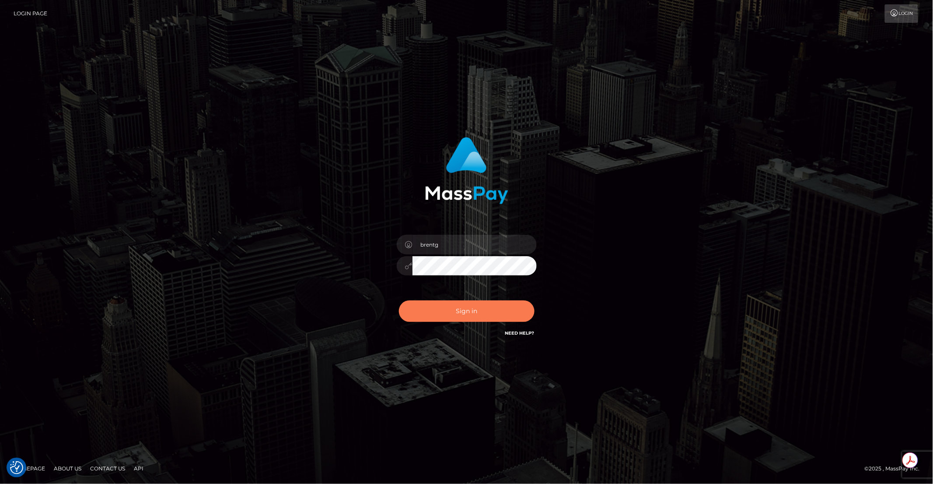
click at [451, 321] on button "Sign in" at bounding box center [467, 310] width 136 height 21
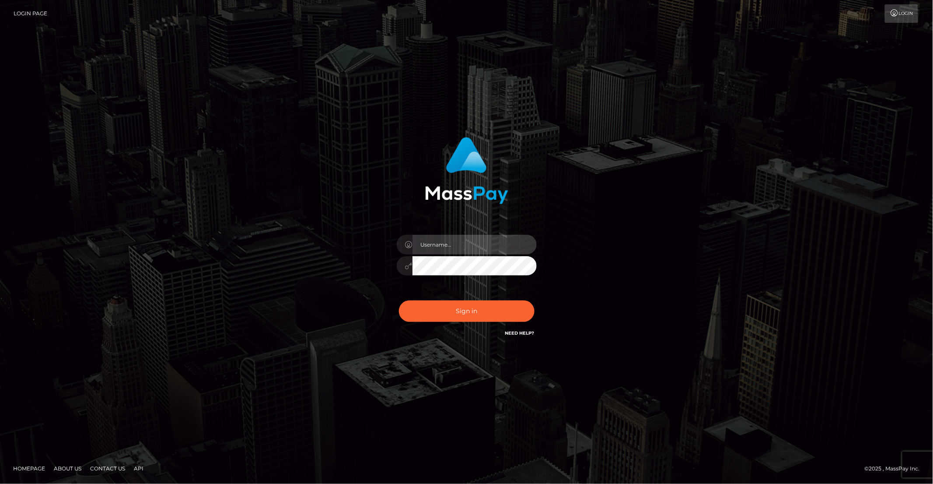
type input "brentg"
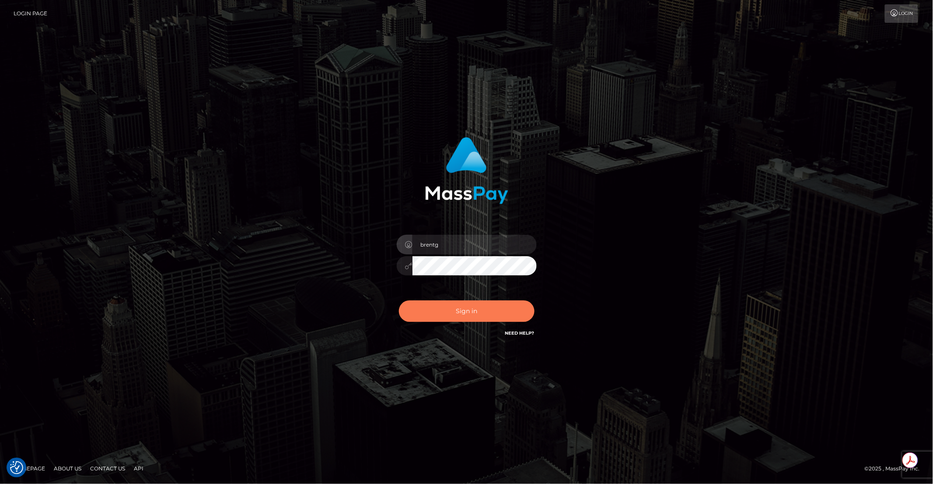
click at [456, 314] on button "Sign in" at bounding box center [467, 310] width 136 height 21
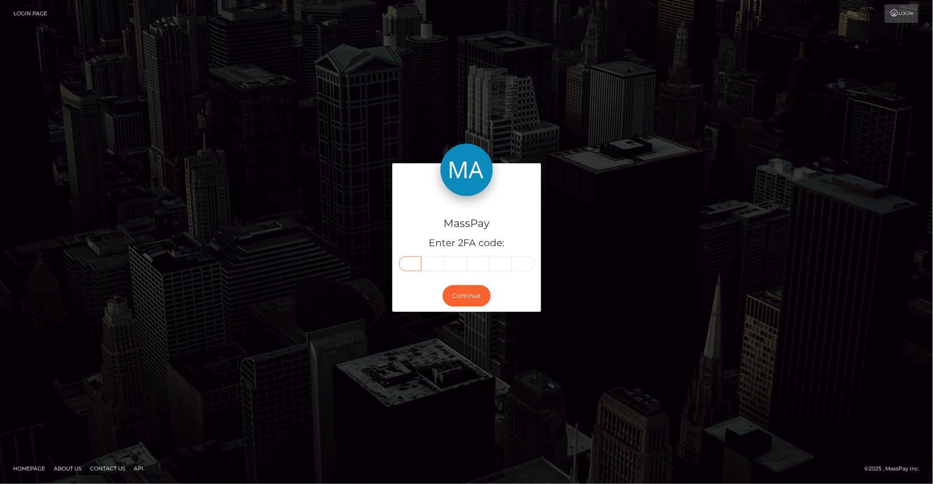
paste input "5"
type input "5"
type input "8"
type input "7"
type input "4"
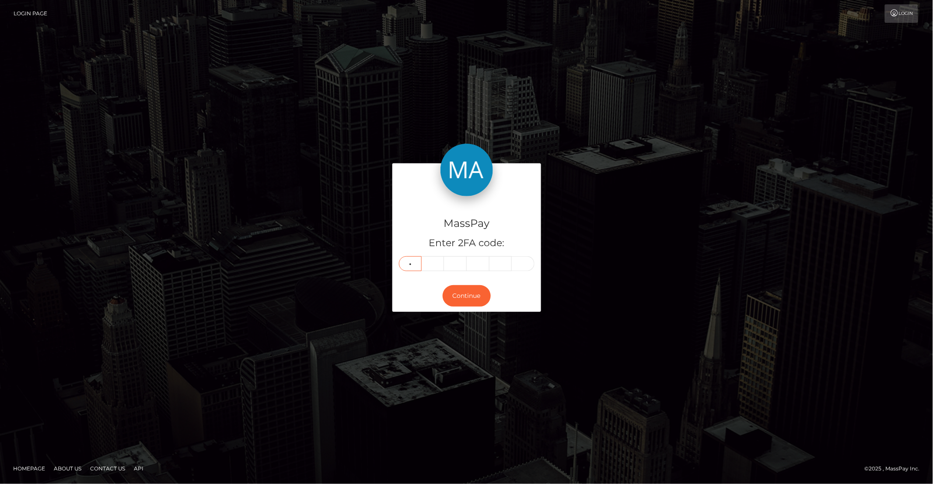
type input "4"
type input "0"
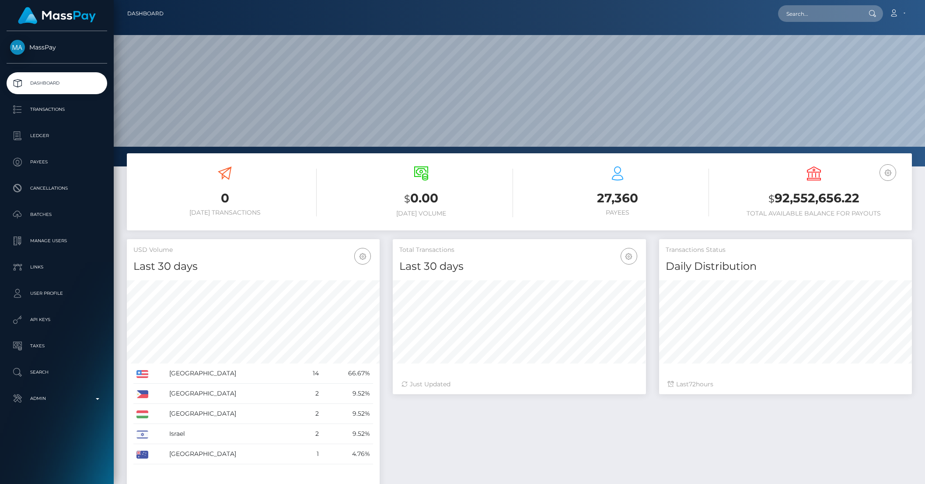
scroll to position [154, 252]
click at [813, 19] on input "text" at bounding box center [819, 13] width 82 height 17
click at [798, 14] on input "pout_iILMU0GZSIqzG" at bounding box center [819, 13] width 82 height 17
click at [817, 14] on input "iILMU0GZSIqzG" at bounding box center [819, 13] width 82 height 17
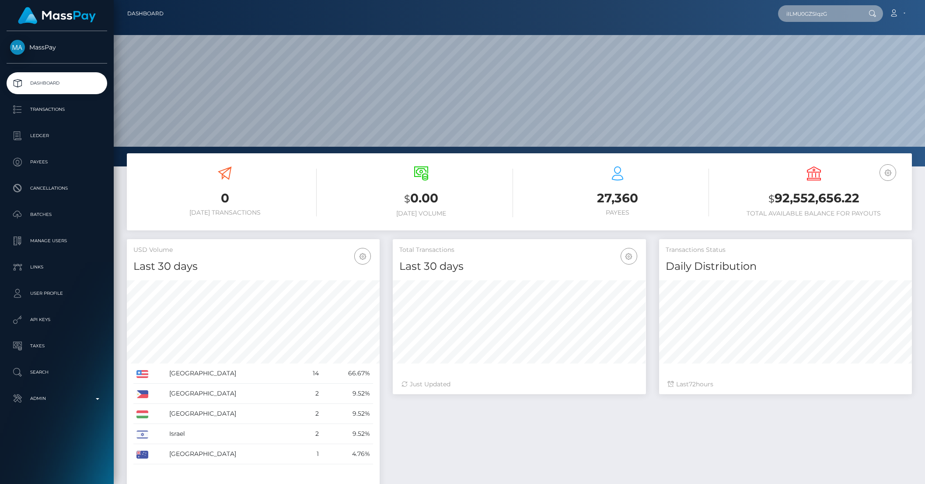
click at [817, 14] on input "iILMU0GZSIqzG" at bounding box center [819, 13] width 82 height 17
paste input "pout_ilLMU0GZSl"
drag, startPoint x: 806, startPoint y: 13, endPoint x: 691, endPoint y: 12, distance: 115.1
click at [693, 12] on div "pout_ilLMU0GZSlqzG Loading... Loading... Account Edit Profile Logout" at bounding box center [541, 13] width 741 height 18
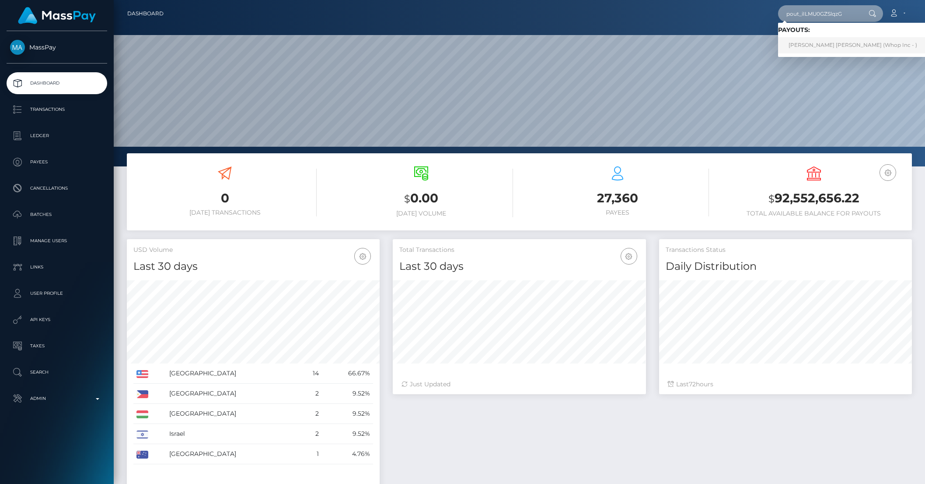
type input "pout_iILMU0GZSlqzG"
click at [869, 47] on link "CARLY ELIZABETH RABE (Whop Inc - )" at bounding box center [853, 45] width 150 height 16
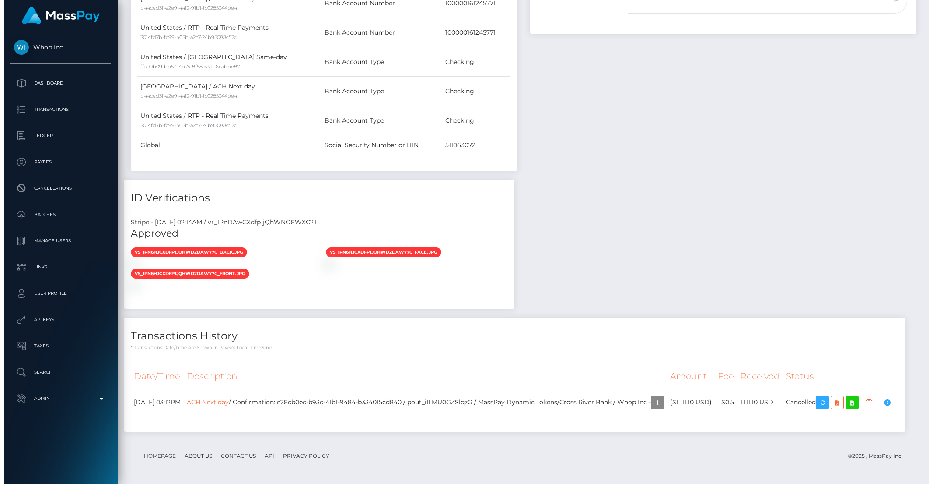
scroll to position [105, 252]
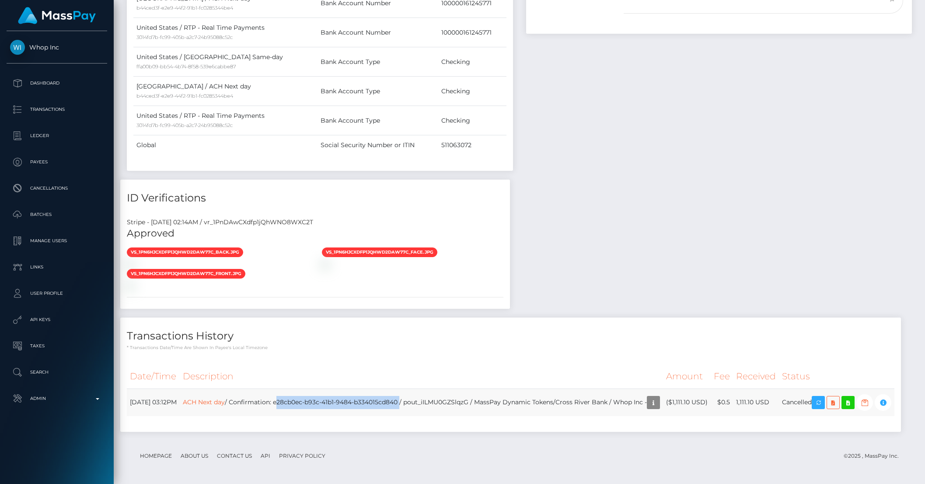
drag, startPoint x: 300, startPoint y: 388, endPoint x: 423, endPoint y: 387, distance: 123.0
click at [423, 388] on td "ACH Next day / Confirmation: e28cb0ec-b93c-41b1-9484-b334015cd840 / pout_iILMU0…" at bounding box center [422, 402] width 484 height 28
copy td "e28cb0ec-b93c-41b1-9484-b334015cd840"
click at [215, 405] on td "ACH Next day / Confirmation: e28cb0ec-b93c-41b1-9484-b334015cd840 / pout_iILMU0…" at bounding box center [422, 402] width 484 height 28
click at [648, 402] on icon "button" at bounding box center [653, 402] width 11 height 11
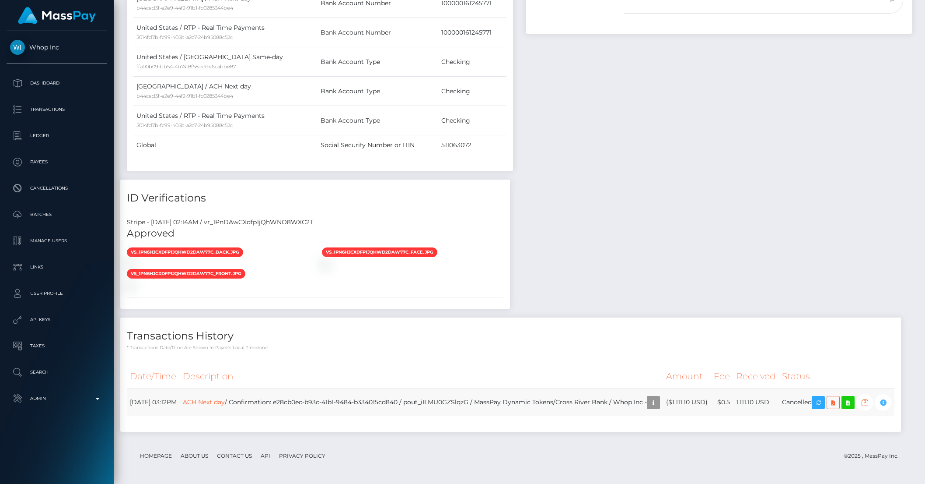
scroll to position [437464, 437316]
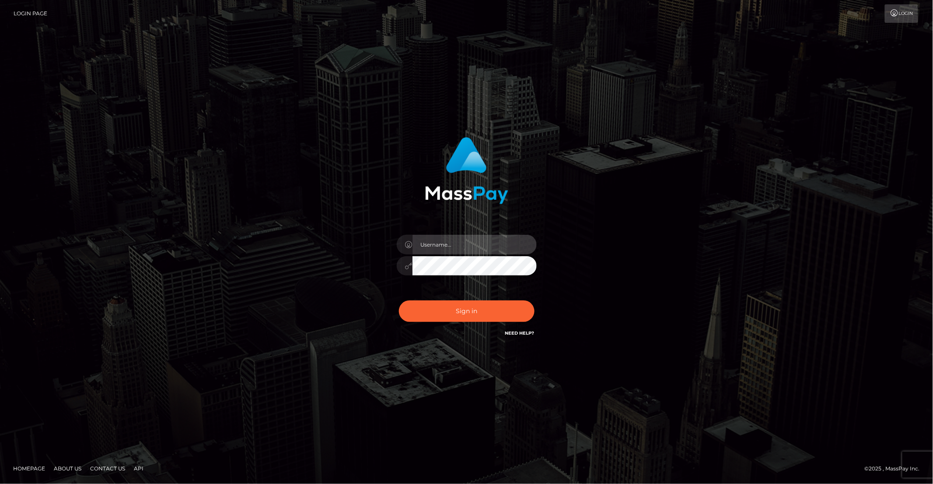
type input "brentg"
click at [452, 298] on div "Sign in Need Help?" at bounding box center [466, 314] width 153 height 39
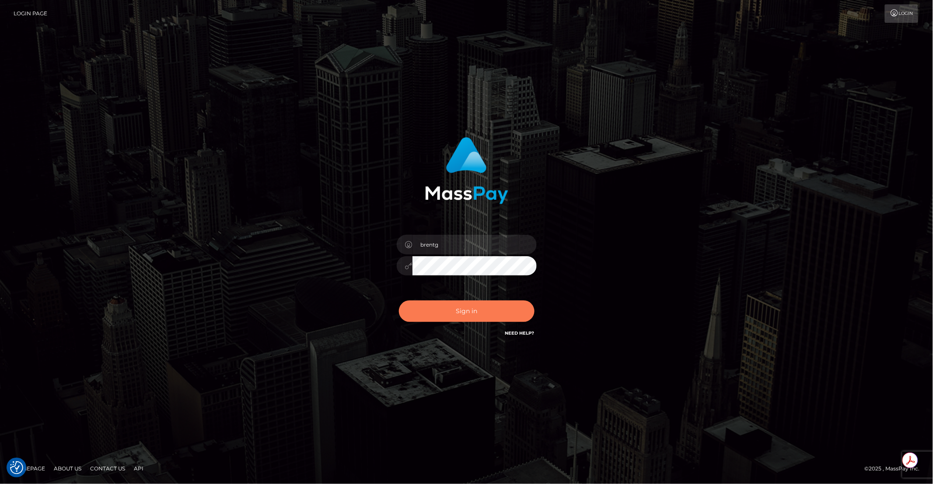
click at [449, 305] on button "Sign in" at bounding box center [467, 310] width 136 height 21
type input "brentg"
click at [459, 321] on button "Sign in" at bounding box center [467, 310] width 136 height 21
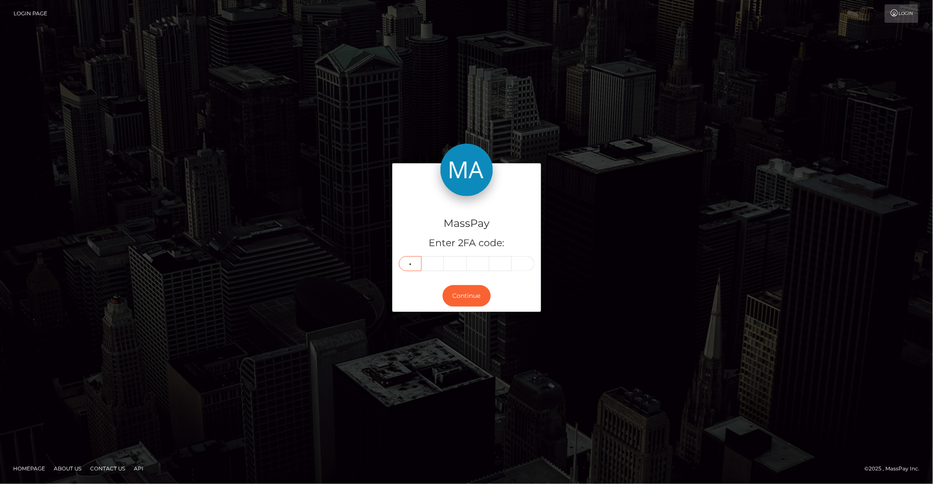
type input "9"
type input "5"
type input "3"
type input "5"
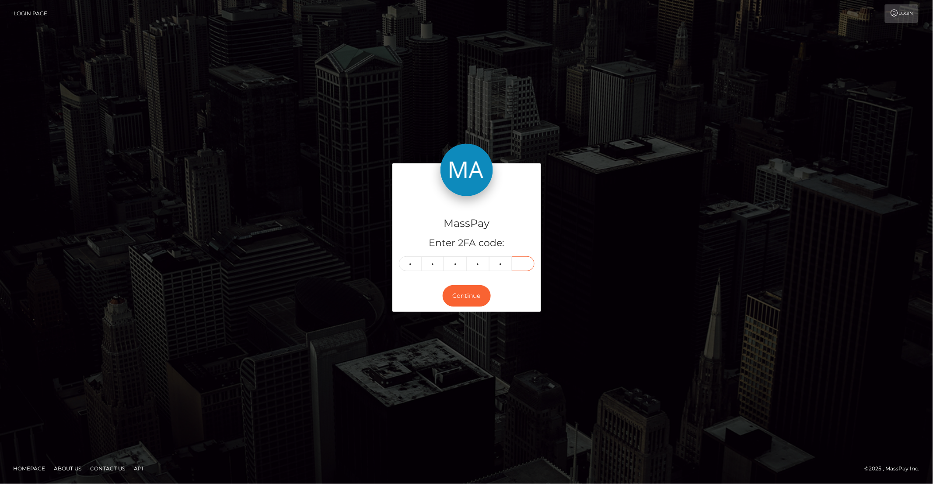
type input "2"
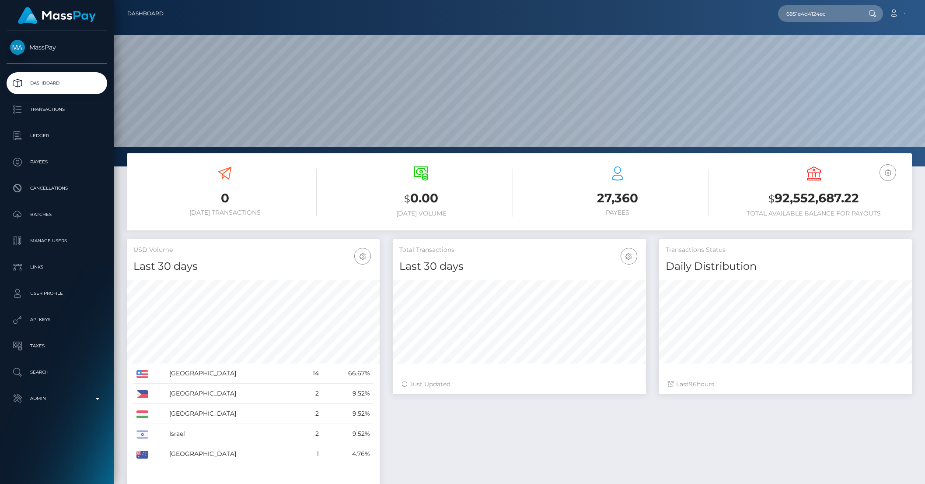
scroll to position [154, 252]
type input "6851e4d4124ec"
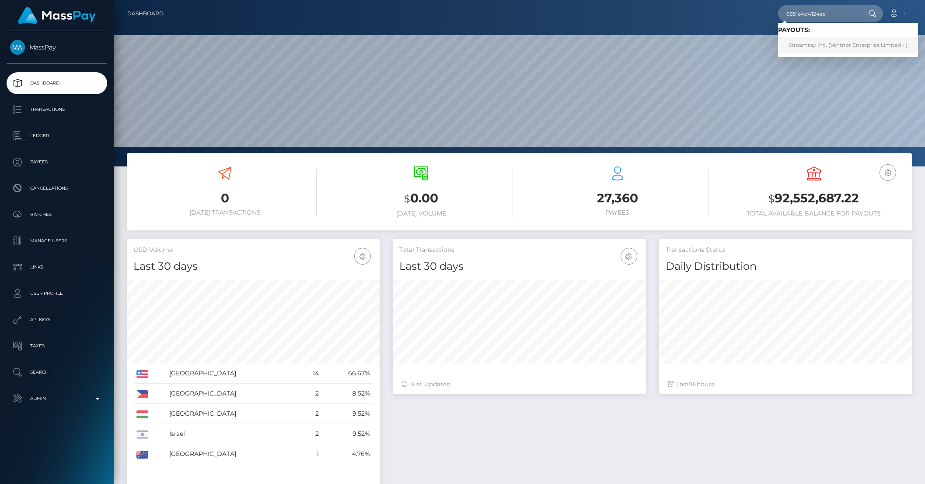
click at [815, 43] on link "Streamray Inc. (Ventnor Enterprise Limited - )" at bounding box center [848, 45] width 140 height 16
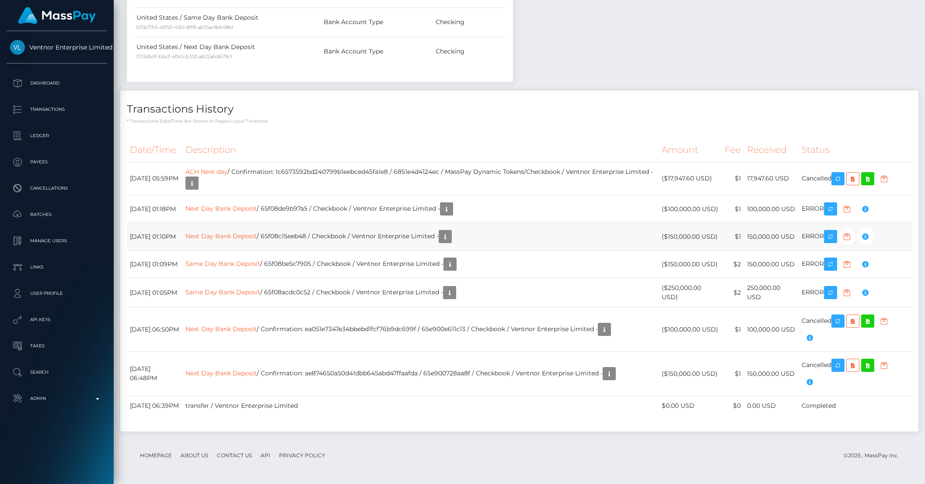
scroll to position [105, 252]
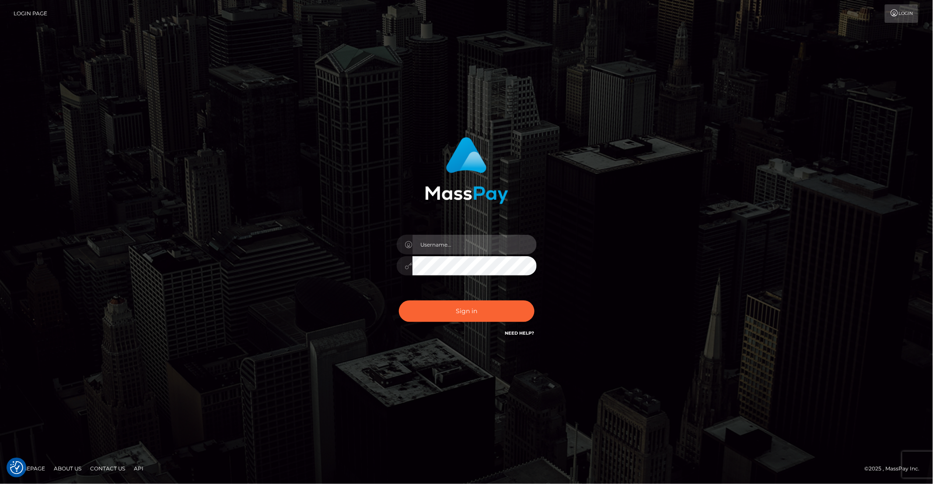
type input "brentg"
click at [459, 309] on button "Sign in" at bounding box center [467, 310] width 136 height 21
type input "brentg"
click at [459, 309] on button "Sign in" at bounding box center [467, 310] width 136 height 21
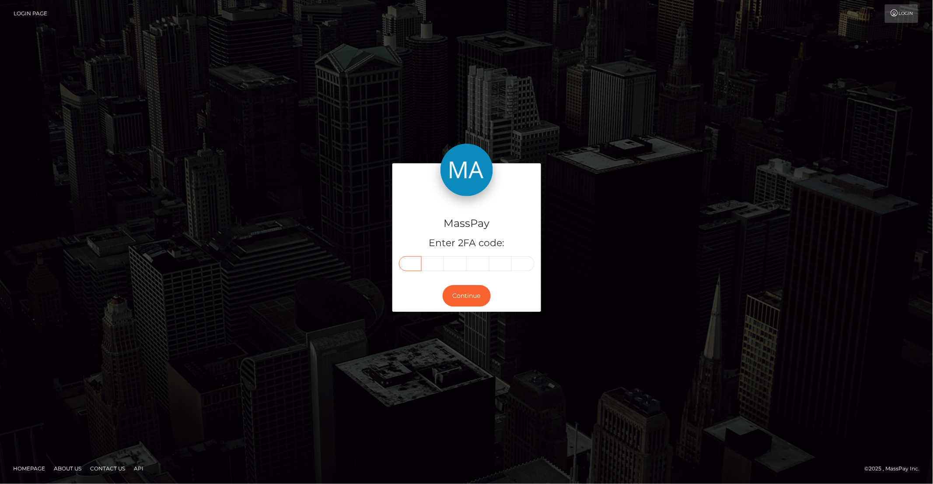
paste input "3"
type input "3"
type input "1"
type input "9"
type input "7"
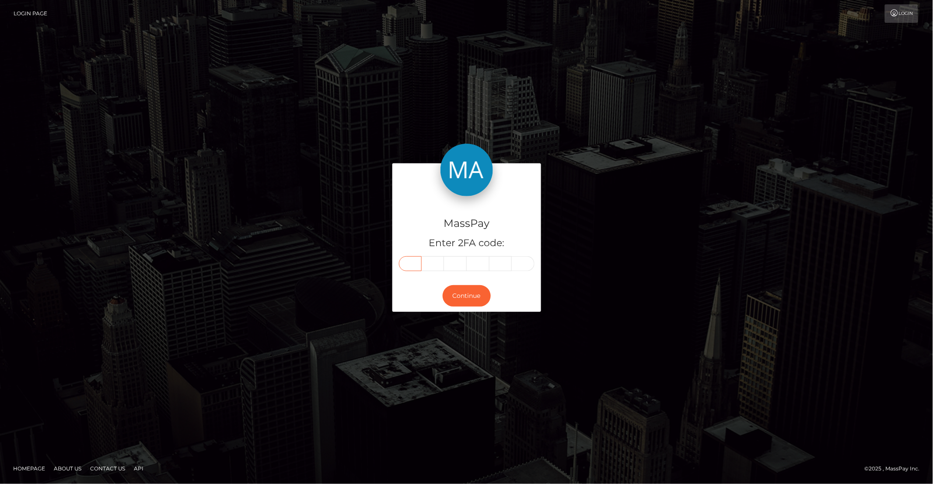
type input "5"
type input "4"
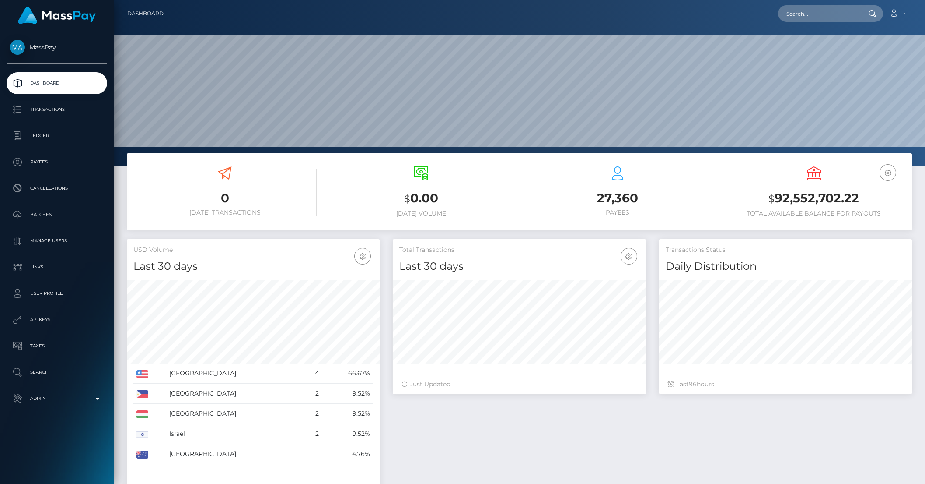
scroll to position [154, 252]
click at [46, 249] on link "Manage Users" at bounding box center [57, 241] width 101 height 22
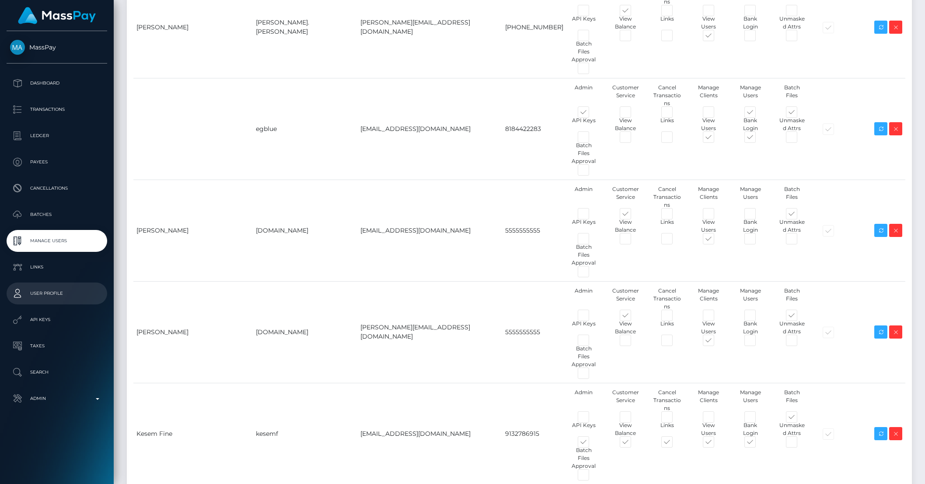
scroll to position [513, 0]
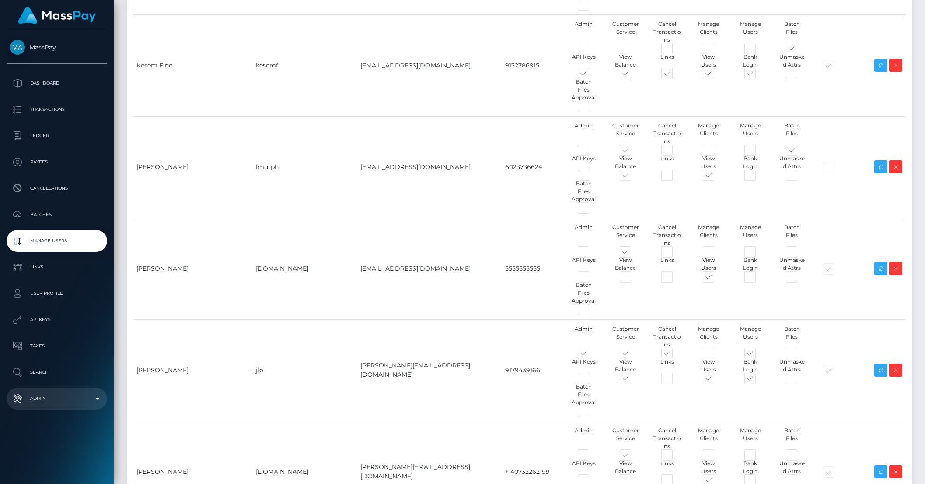
click at [70, 392] on p "Admin" at bounding box center [57, 398] width 94 height 13
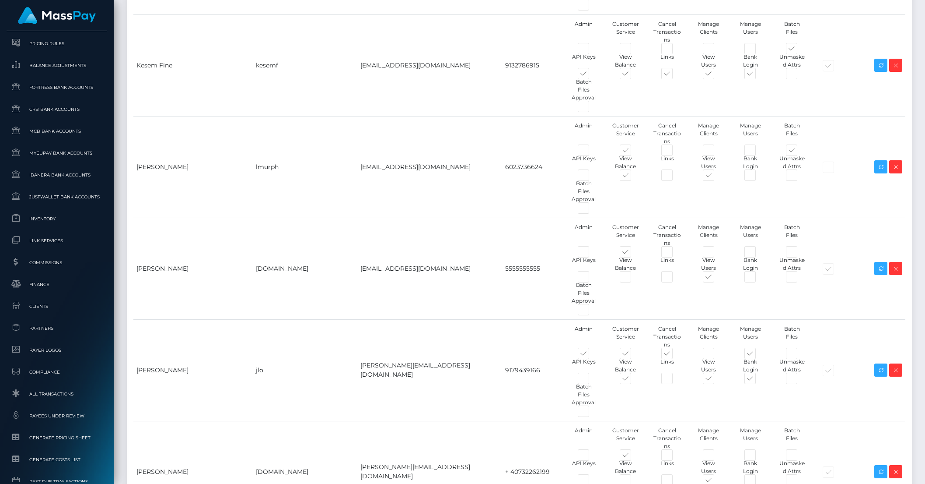
scroll to position [460, 0]
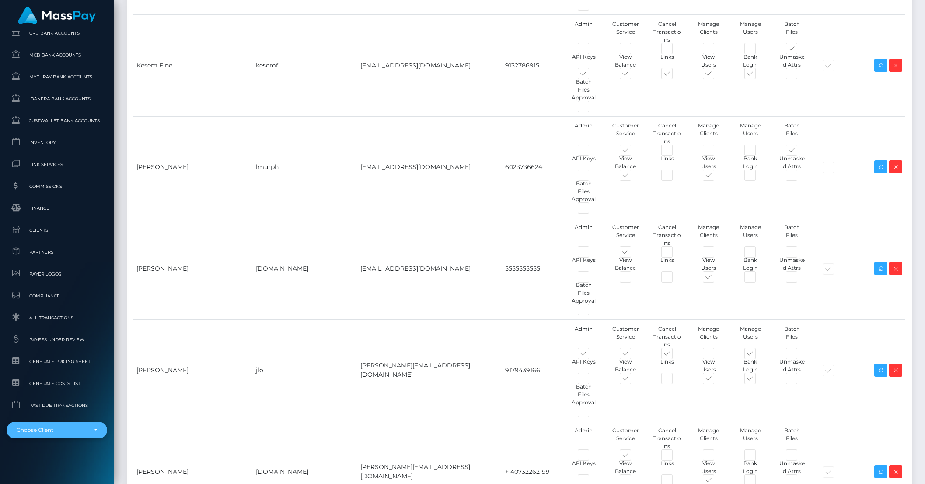
click at [52, 431] on div "Choose Client" at bounding box center [52, 429] width 70 height 7
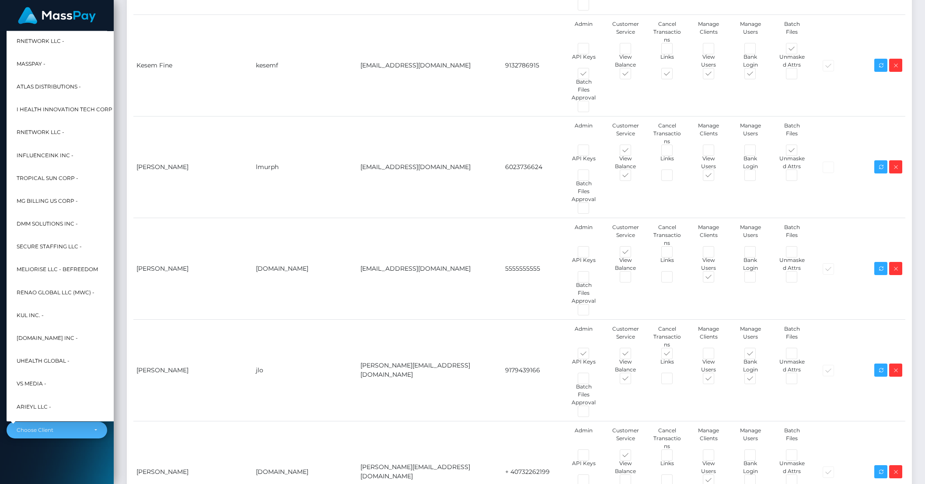
type input "brentg"
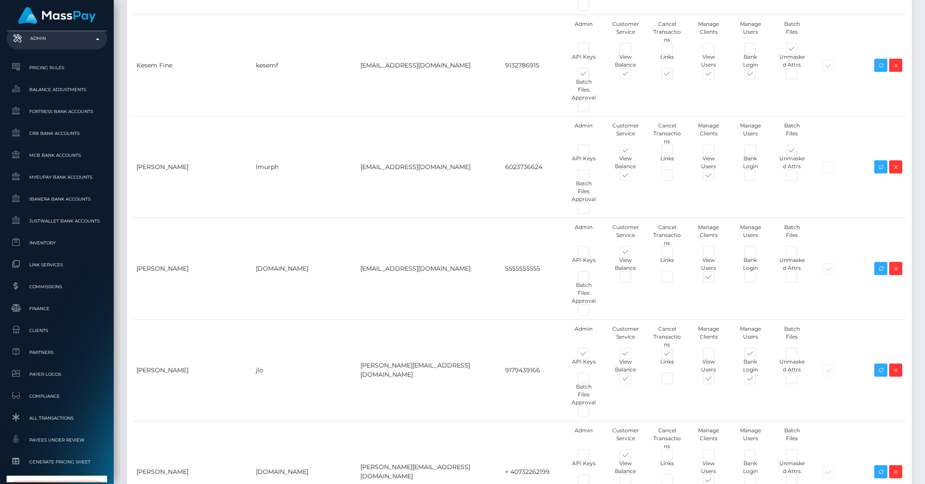
type input "tilia"
select select "253"
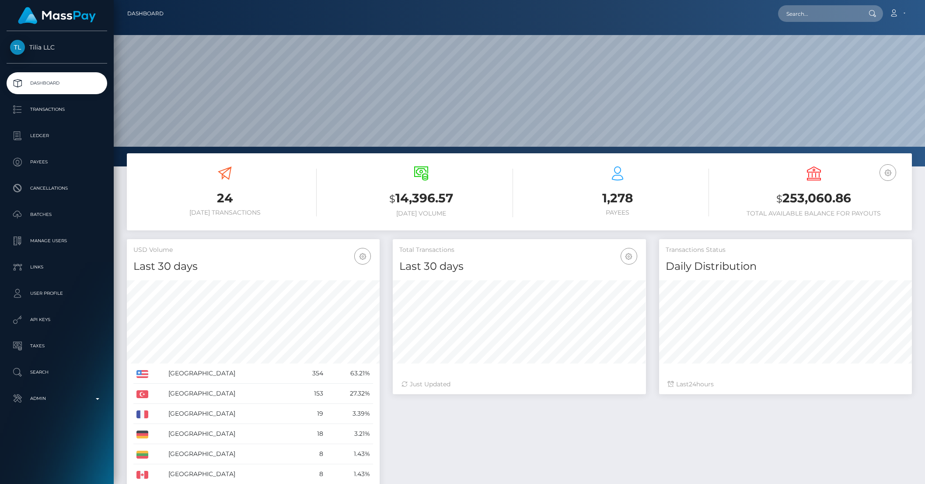
scroll to position [154, 252]
click at [45, 244] on p "Manage Users" at bounding box center [57, 240] width 94 height 13
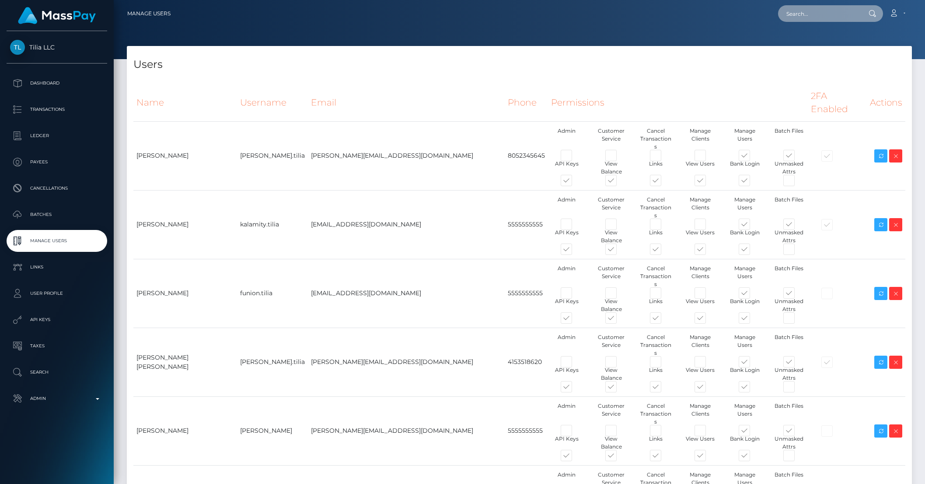
click at [824, 16] on input "text" at bounding box center [819, 13] width 82 height 17
paste input "68913383ead47"
type input "68913383ead47"
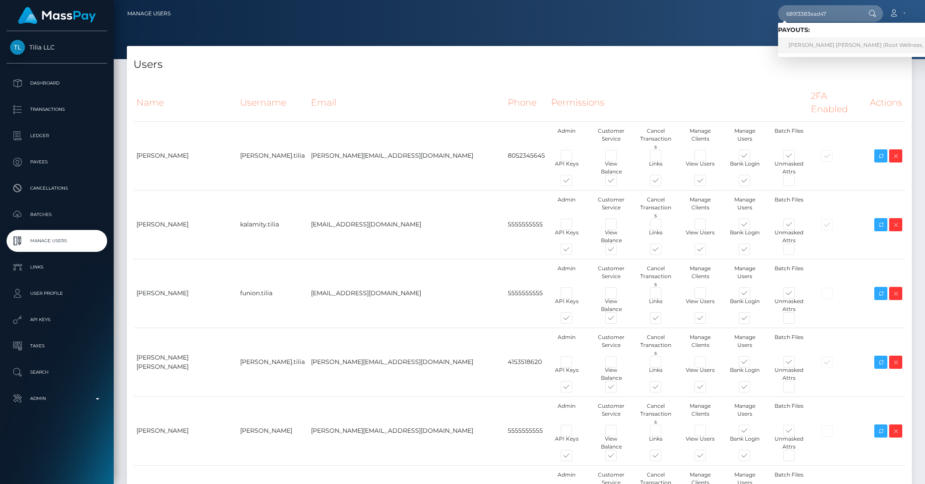
click at [820, 39] on link "Stefan Uwe Kraft (Root Wellness, LLC - )" at bounding box center [865, 45] width 174 height 16
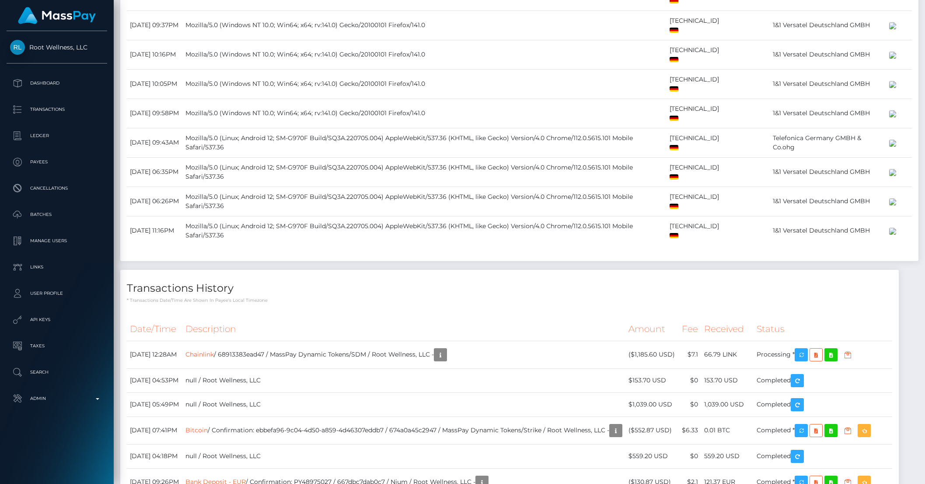
scroll to position [1679, 0]
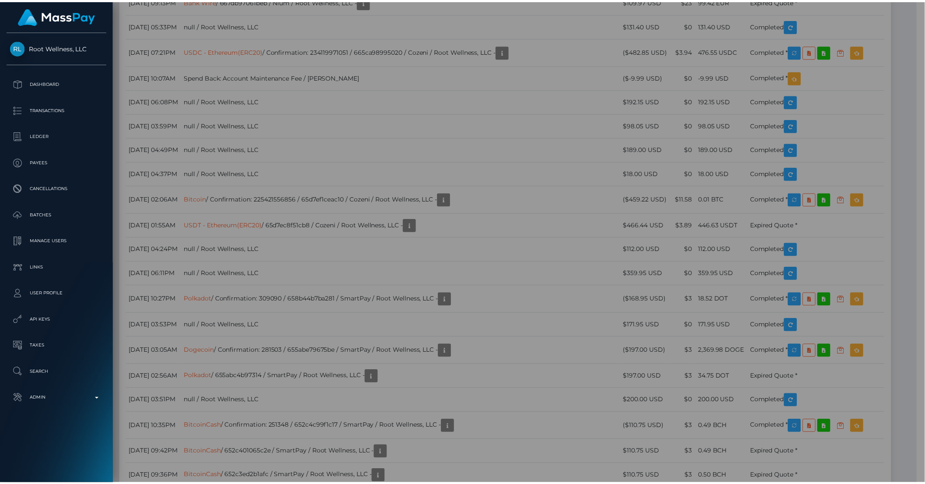
scroll to position [437464, 437316]
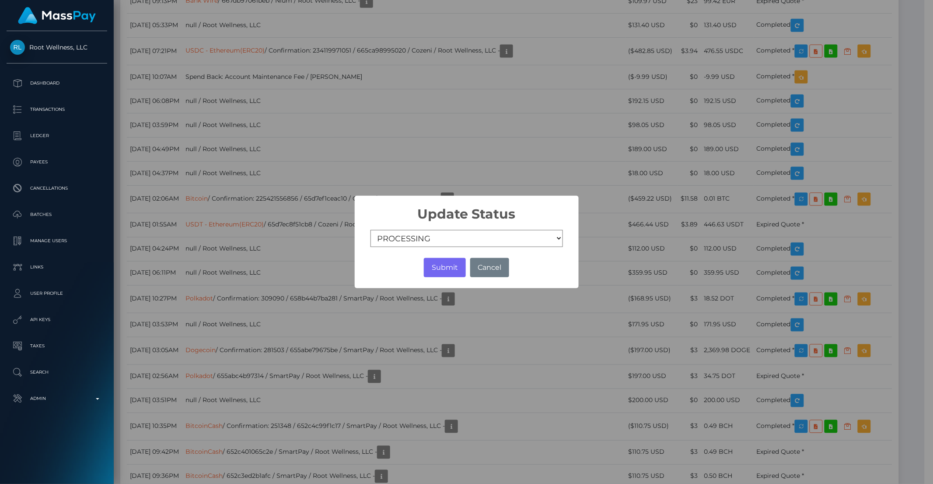
click at [440, 241] on select "COMPLETED CANCELLED READY_FOR_PICKUP PROCESSING" at bounding box center [467, 239] width 193 height 18
select select "CANCELLED"
click at [449, 270] on button "Submit" at bounding box center [445, 267] width 42 height 19
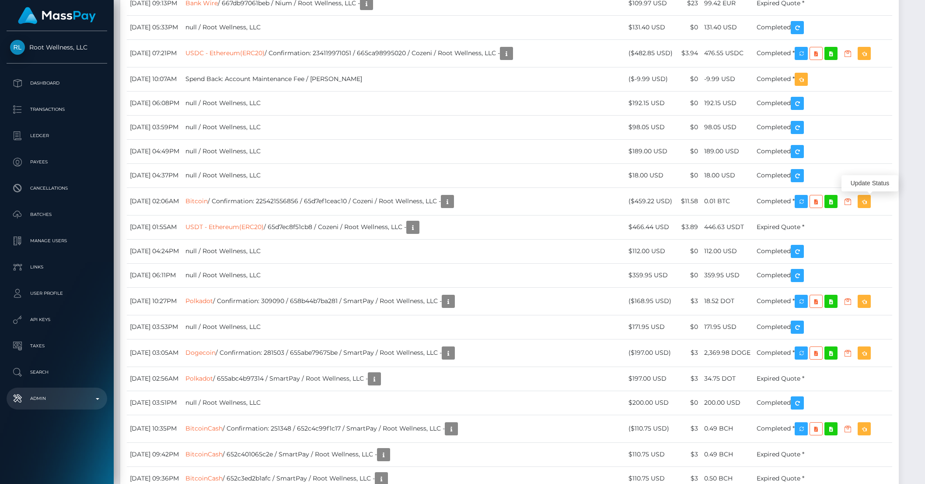
scroll to position [1668, 0]
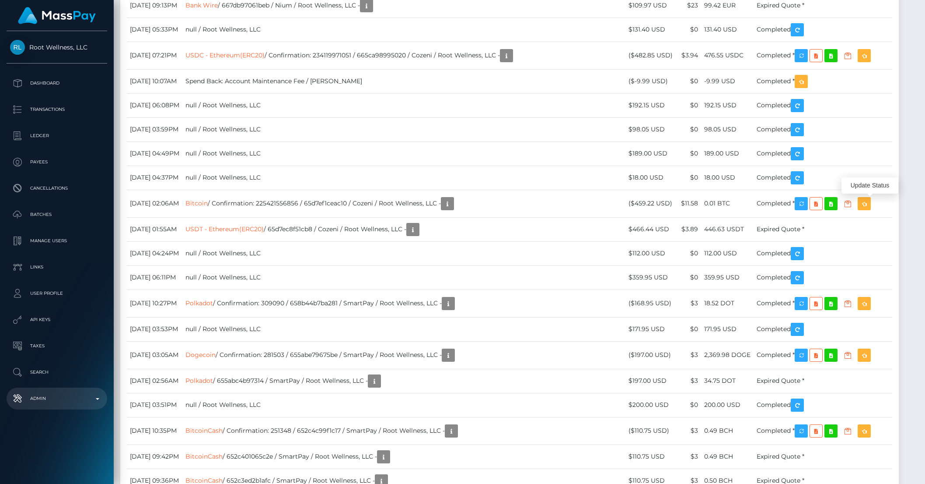
click at [73, 400] on p "Admin" at bounding box center [57, 398] width 94 height 13
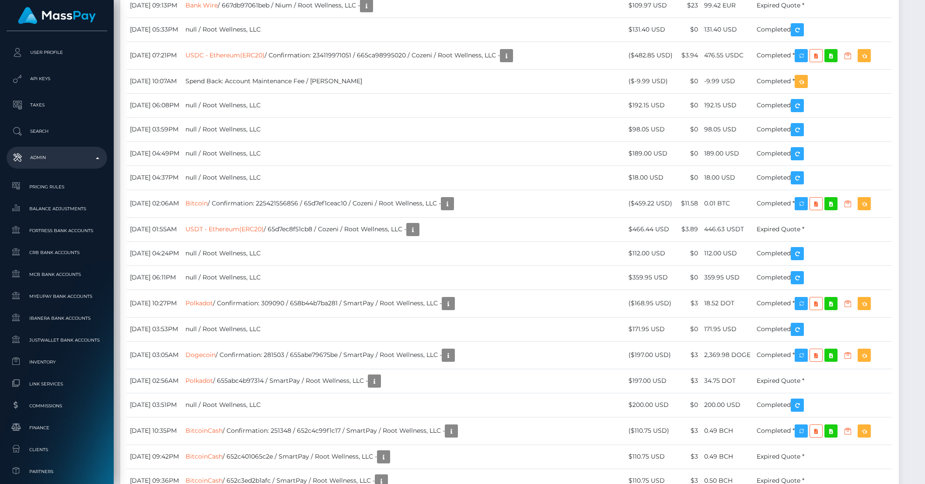
scroll to position [460, 0]
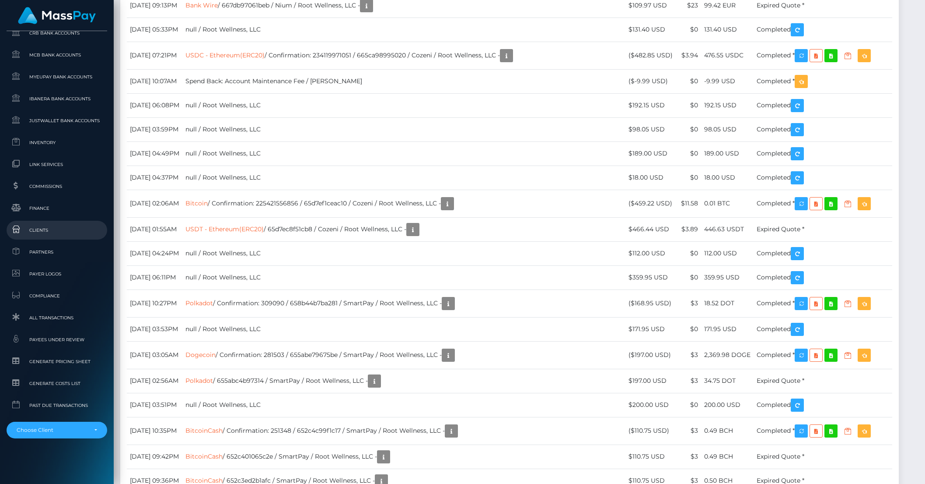
click at [42, 226] on span "Clients" at bounding box center [57, 230] width 94 height 10
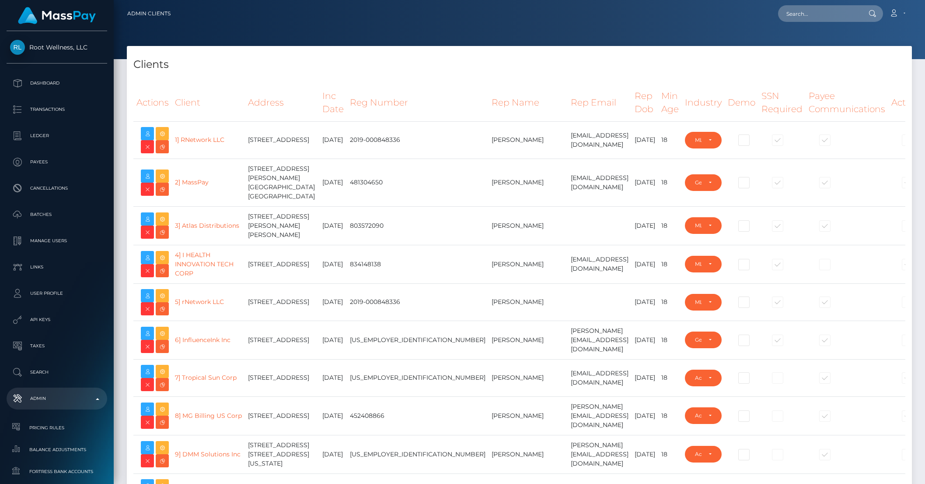
select select "223"
type input "brentg"
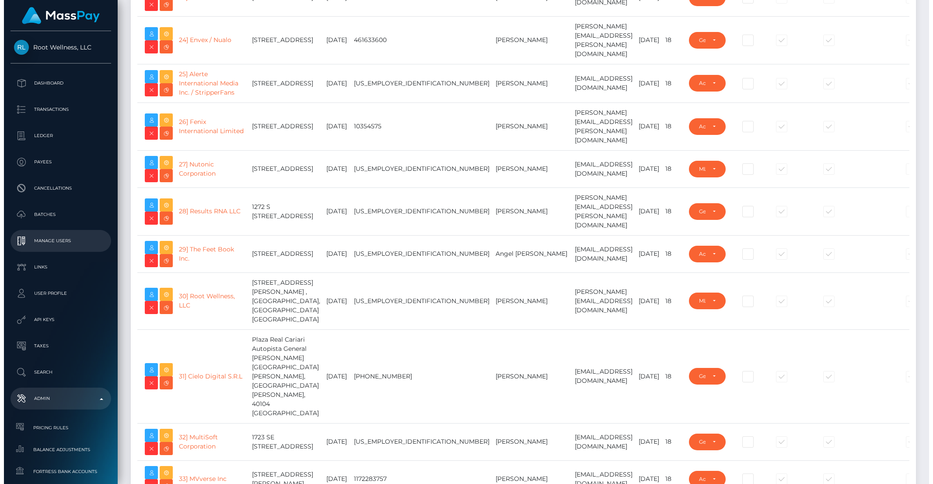
scroll to position [1056, 0]
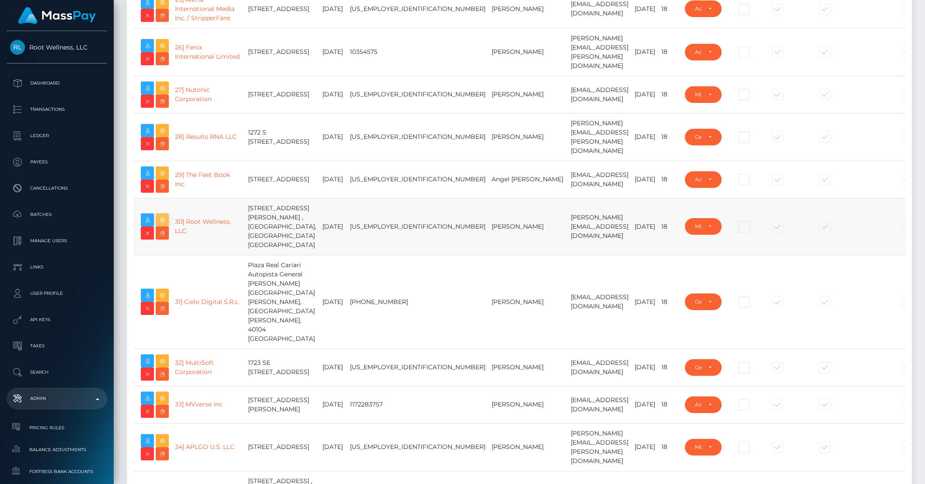
click at [163, 225] on icon at bounding box center [162, 219] width 11 height 11
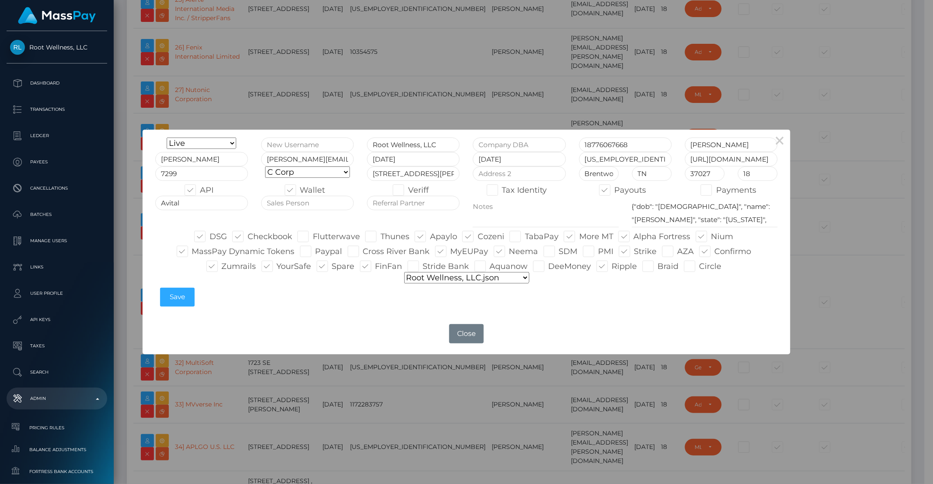
click at [752, 102] on div "× Onboarding Live Design Partner Internal Deactivated Declined Root Wellness, L…" at bounding box center [466, 242] width 933 height 484
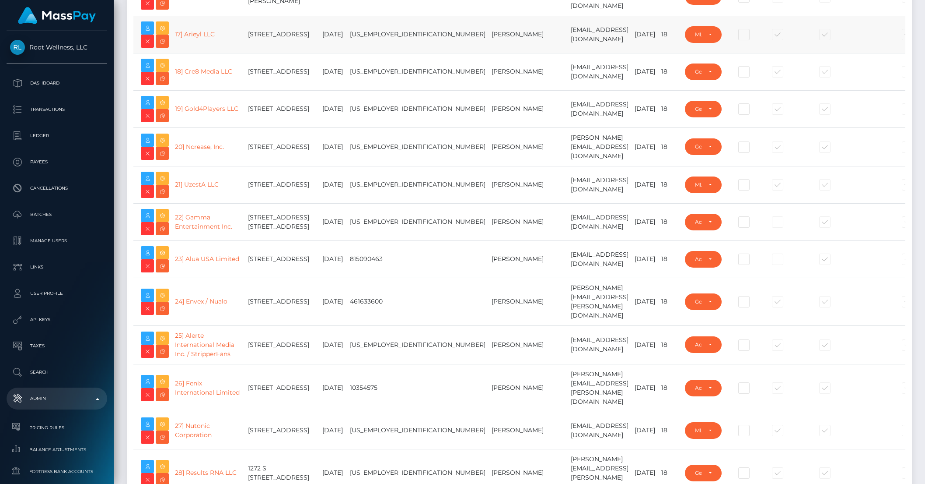
scroll to position [0, 0]
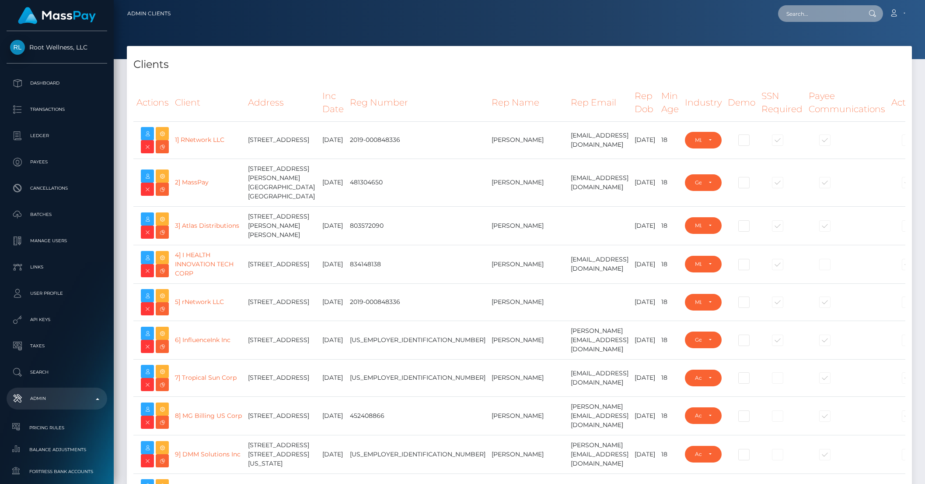
drag, startPoint x: 818, startPoint y: 20, endPoint x: 810, endPoint y: 16, distance: 9.8
click at [818, 20] on input "text" at bounding box center [819, 13] width 82 height 17
paste input "6897cdee7cc9f"
type input "6897cdee7cc9f"
click at [825, 48] on link "yanci mancia (APHI LLC - HeyHey)" at bounding box center [839, 45] width 123 height 16
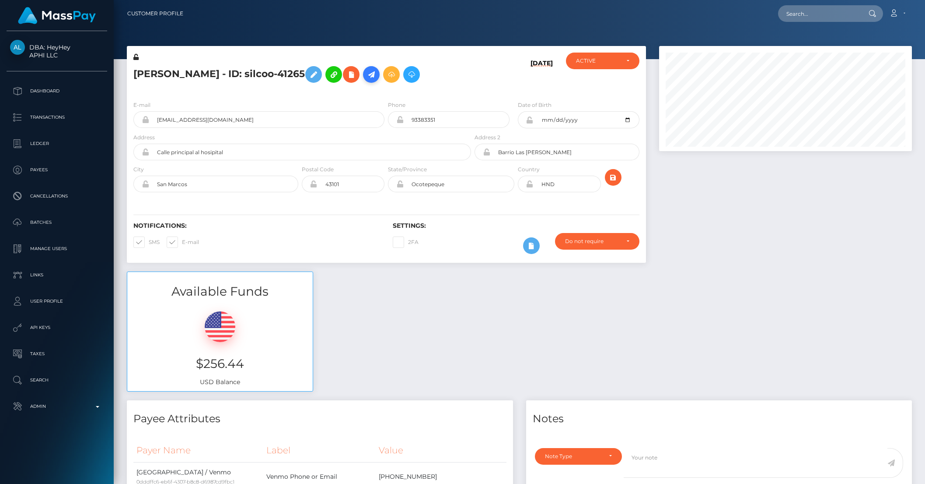
click at [366, 78] on icon at bounding box center [371, 74] width 11 height 11
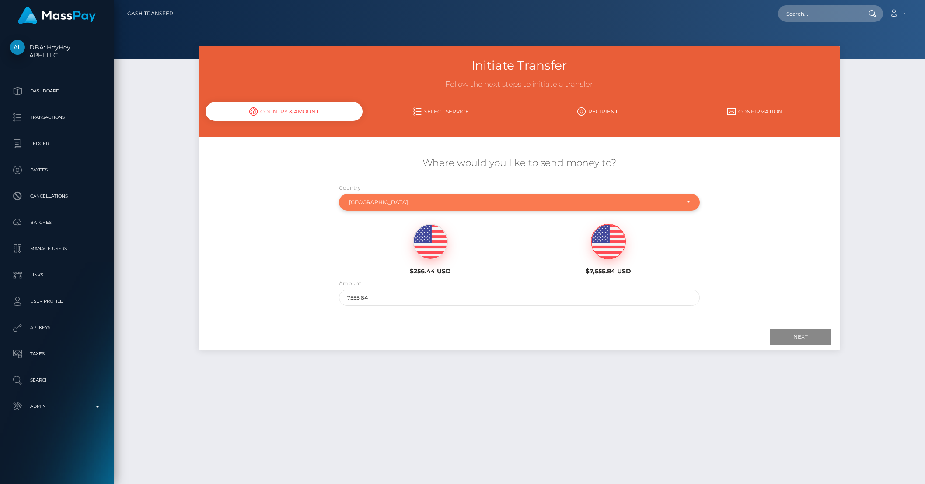
click at [391, 202] on div "[GEOGRAPHIC_DATA]" at bounding box center [514, 202] width 331 height 7
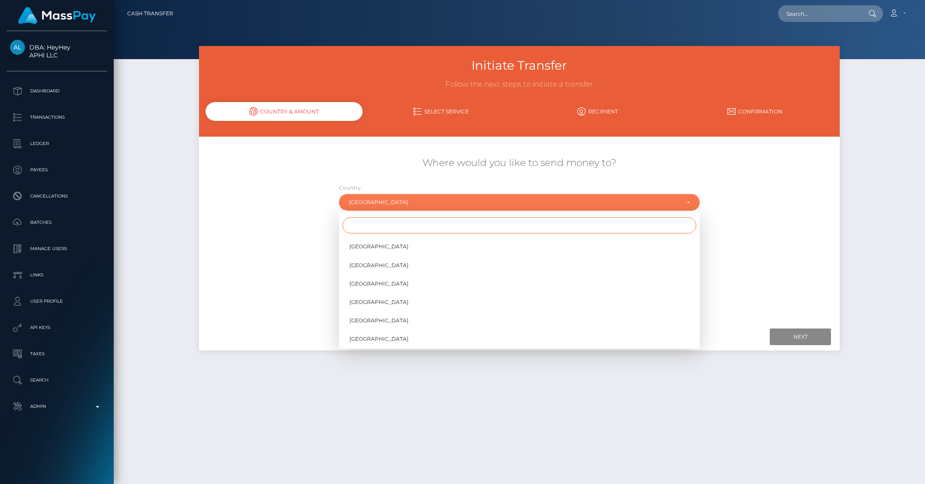
click at [375, 217] on input "Search" at bounding box center [520, 225] width 354 height 16
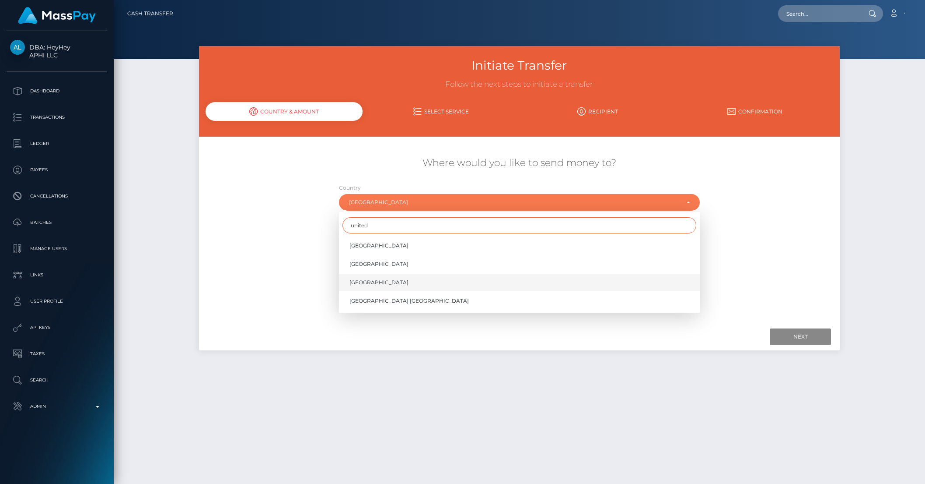
type input "united"
click at [376, 279] on span "United States" at bounding box center [379, 282] width 59 height 8
select select "USA"
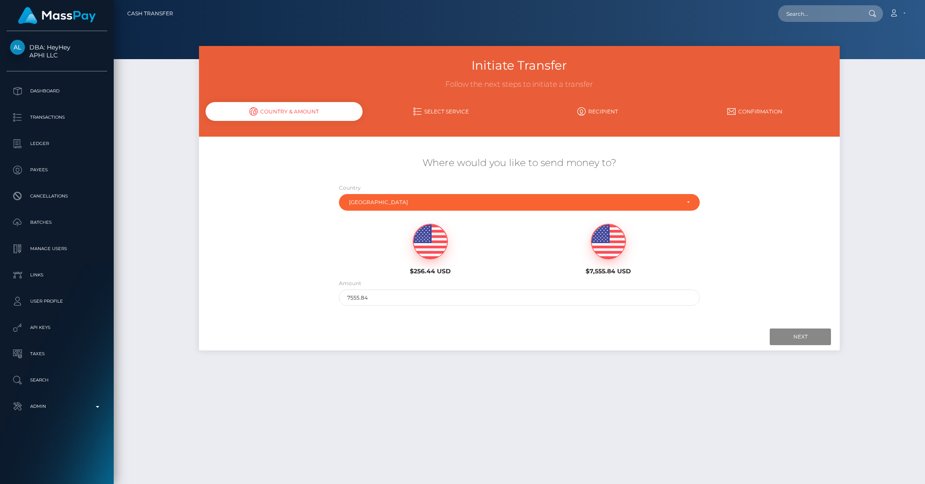
click at [432, 250] on img at bounding box center [431, 241] width 34 height 35
type input "256.44"
click at [800, 333] on input "Next" at bounding box center [800, 336] width 61 height 17
